Goal: Task Accomplishment & Management: Manage account settings

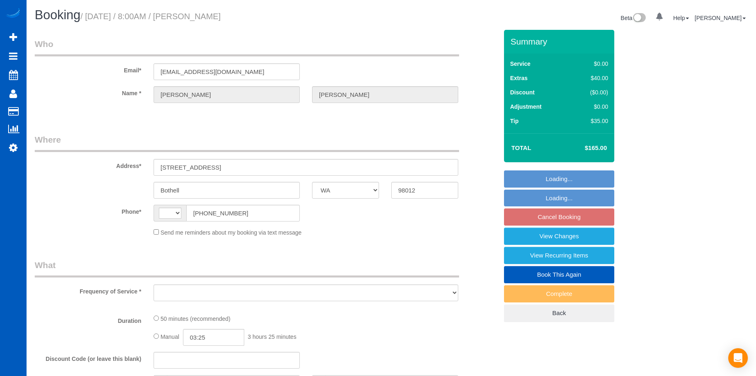
select select "WA"
select select "string:[GEOGRAPHIC_DATA]"
select select "object:917"
select select "string:fspay-f68b5b25-4a16-472a-8c5a-e821c5e310a3"
select select "number:8"
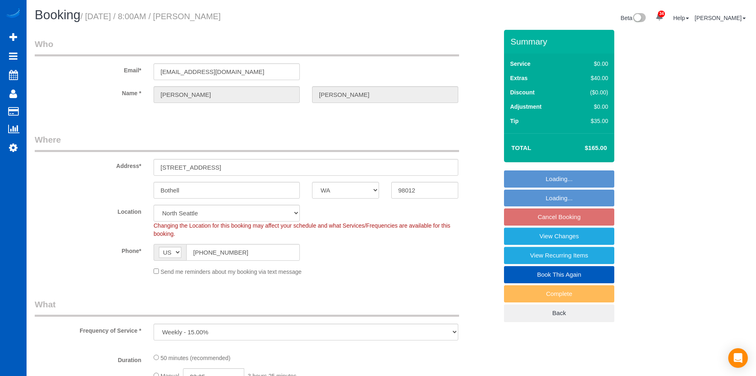
select select "spot1"
select select "object:1187"
select select "WA"
select select "object:900"
select select "number:8"
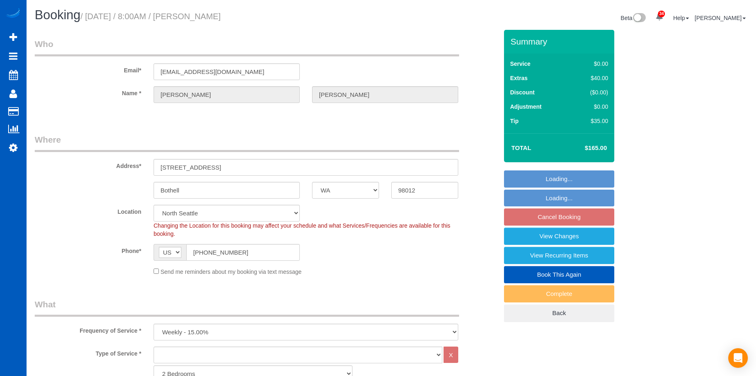
select select "spot1"
